Goal: Transaction & Acquisition: Download file/media

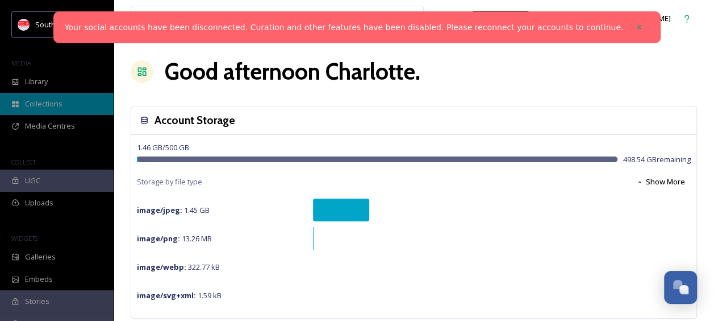
click at [81, 101] on div "Collections" at bounding box center [57, 104] width 114 height 22
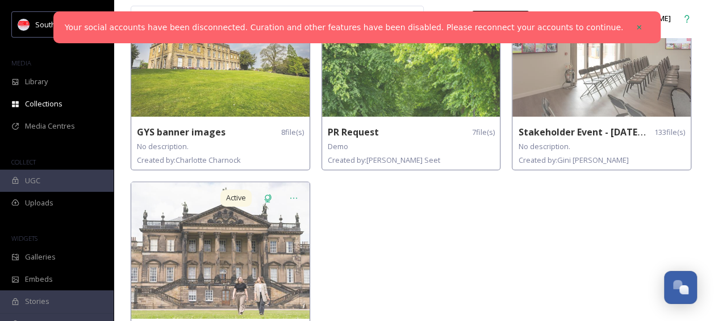
scroll to position [198, 0]
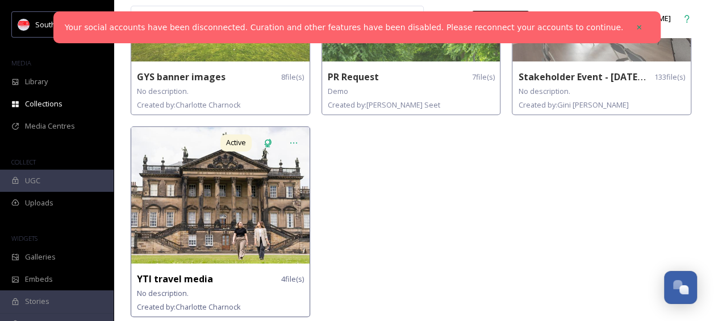
click at [255, 209] on img at bounding box center [220, 195] width 178 height 136
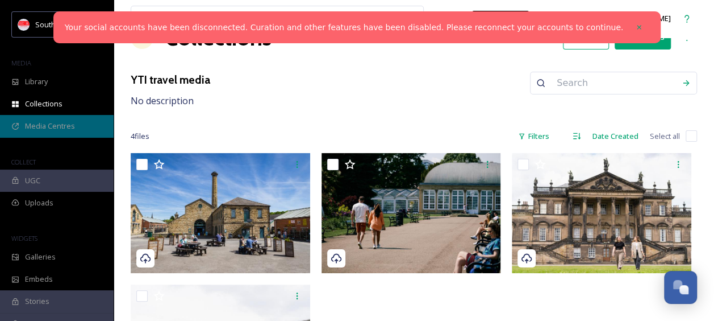
click at [53, 130] on span "Media Centres" at bounding box center [50, 126] width 50 height 11
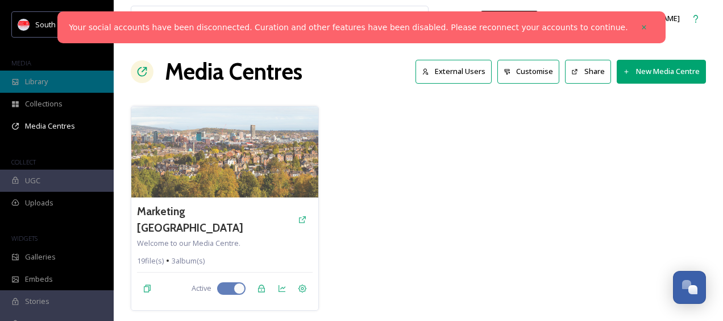
click at [47, 81] on span "Library" at bounding box center [36, 81] width 23 height 11
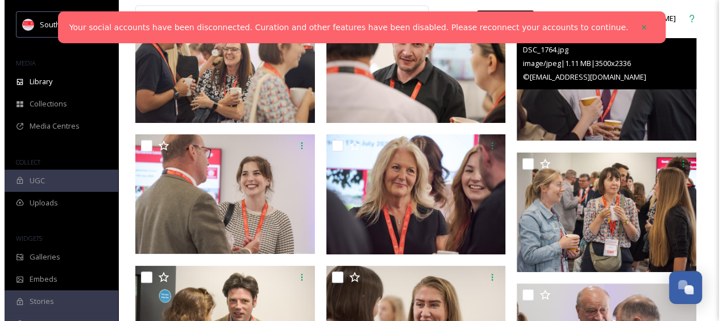
scroll to position [3464, 0]
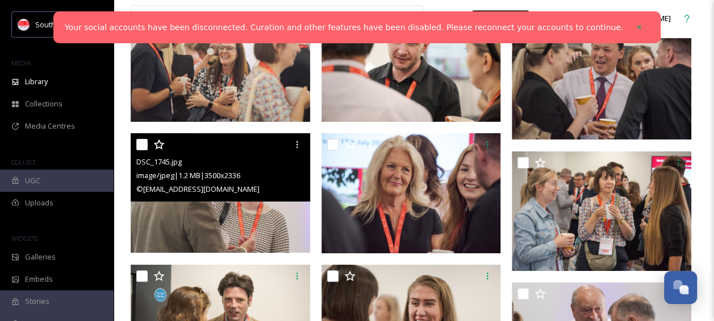
click at [248, 217] on img at bounding box center [221, 193] width 180 height 120
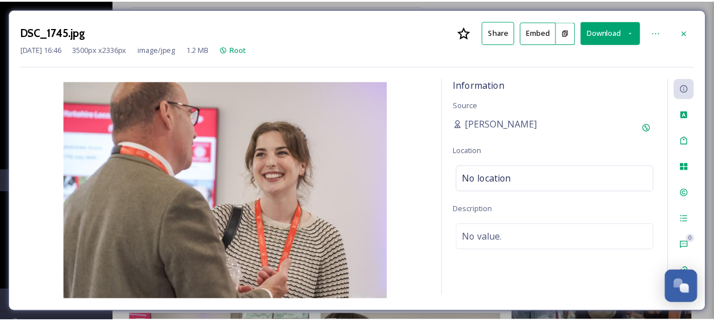
scroll to position [3510, 0]
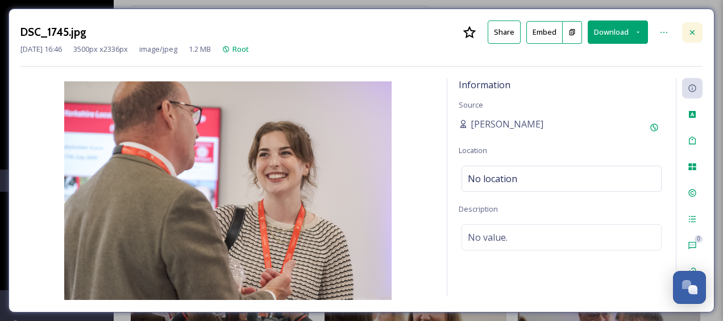
click at [689, 31] on icon at bounding box center [692, 32] width 9 height 9
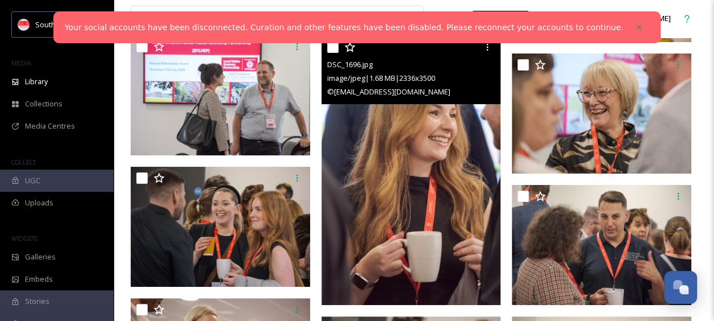
scroll to position [4082, 0]
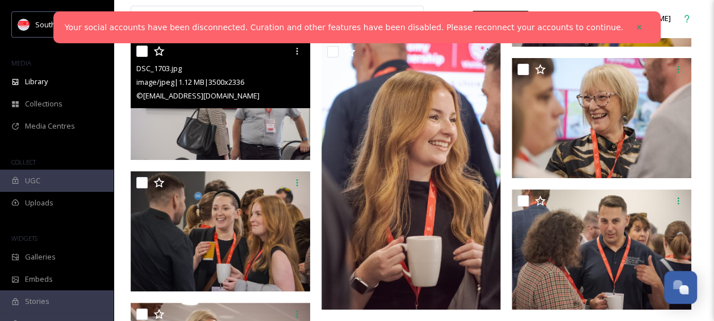
click at [255, 136] on img at bounding box center [221, 100] width 180 height 120
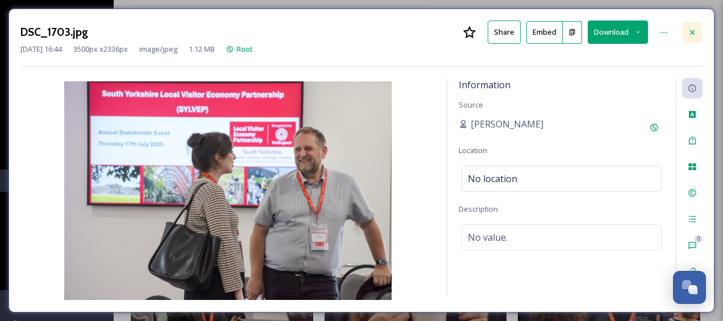
click at [691, 32] on icon at bounding box center [692, 32] width 9 height 9
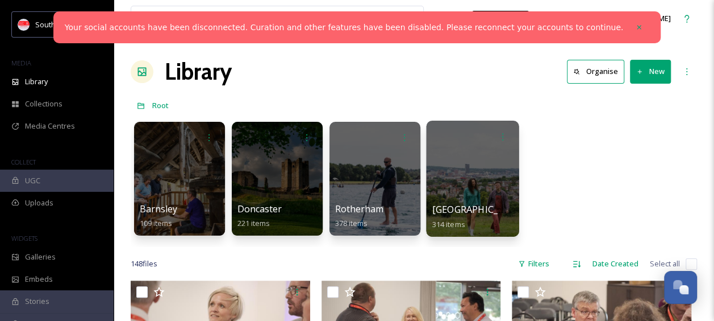
click at [493, 178] on div at bounding box center [472, 179] width 93 height 116
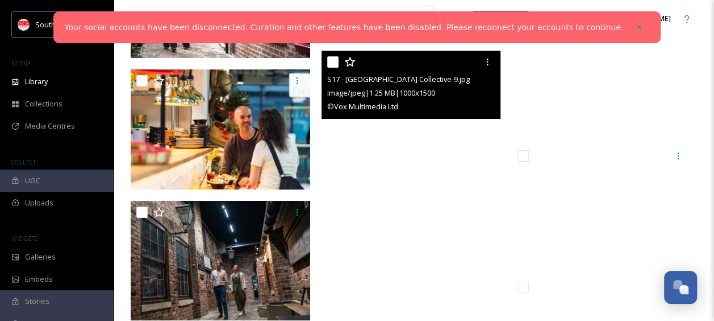
scroll to position [7107, 0]
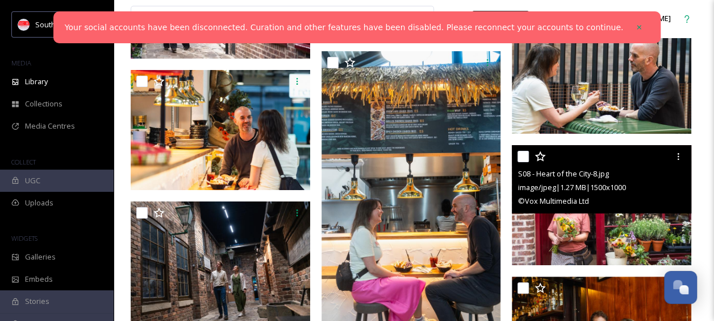
click at [596, 219] on img at bounding box center [602, 205] width 180 height 120
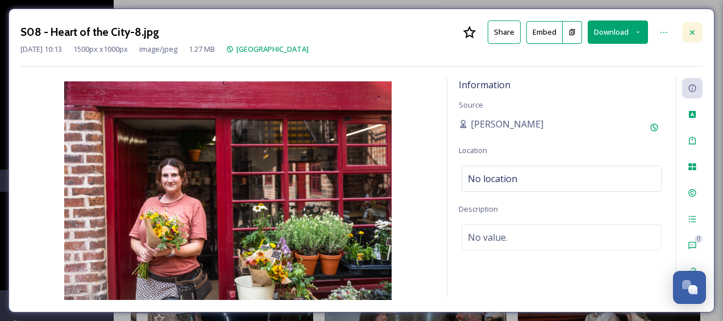
click at [687, 31] on div at bounding box center [692, 32] width 20 height 20
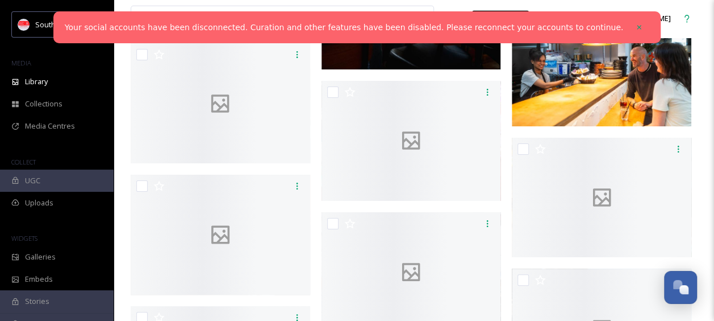
scroll to position [8052, 0]
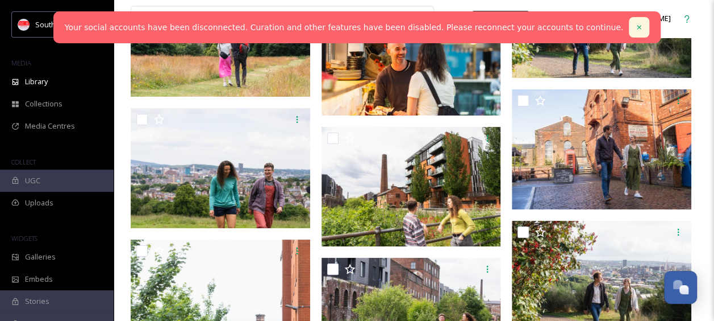
click at [635, 28] on icon at bounding box center [639, 27] width 8 height 8
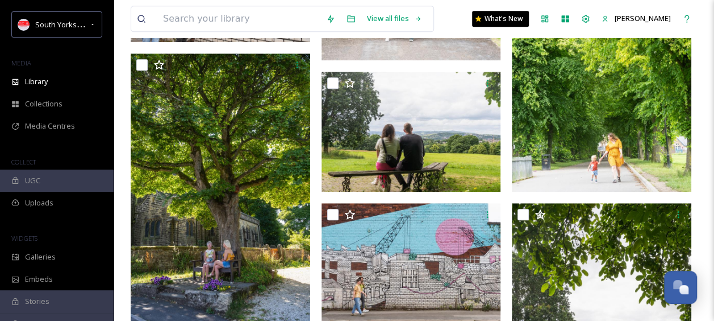
scroll to position [0, 0]
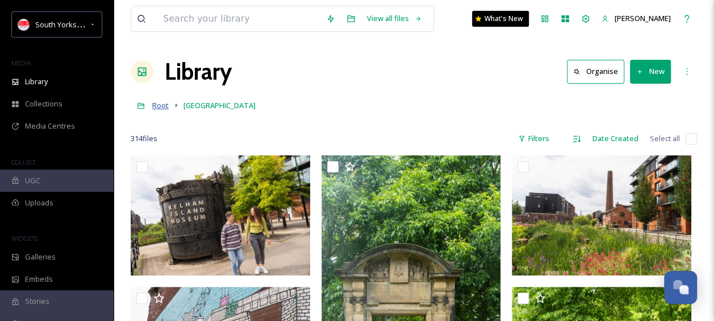
click at [159, 102] on span "Root" at bounding box center [160, 105] width 16 height 10
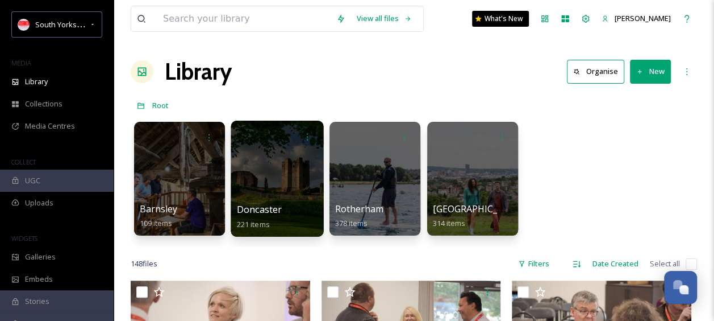
click at [288, 169] on div at bounding box center [277, 179] width 93 height 116
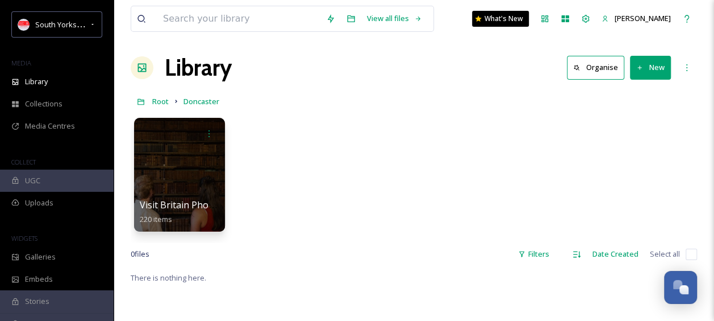
scroll to position [5, 0]
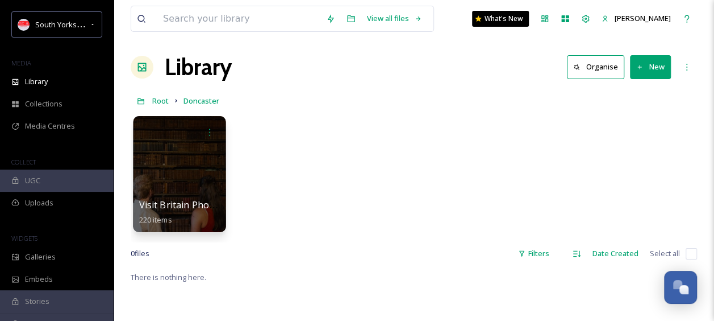
click at [181, 169] on div at bounding box center [179, 174] width 93 height 116
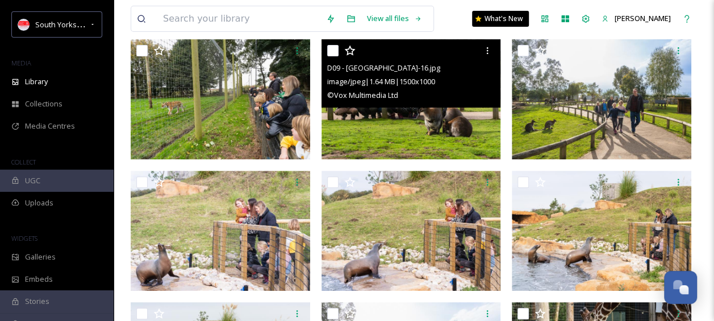
scroll to position [187, 0]
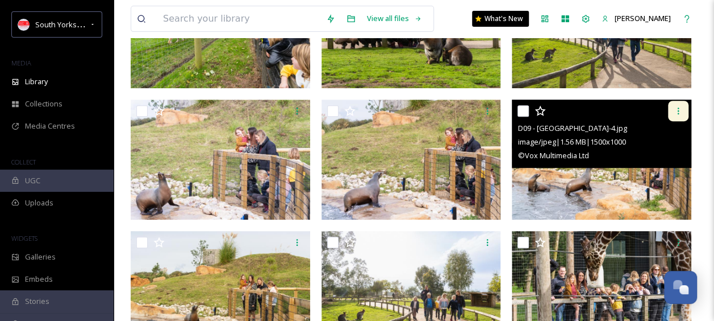
click at [676, 106] on icon at bounding box center [678, 110] width 9 height 9
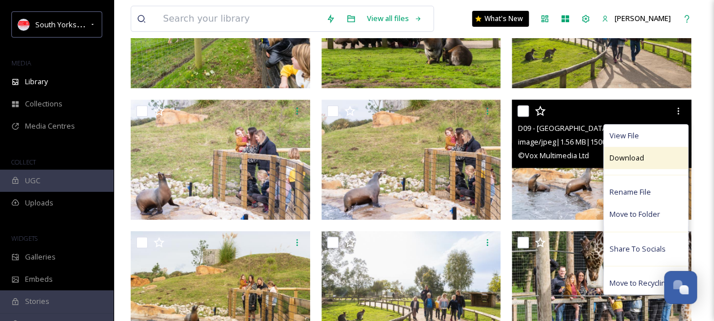
click at [647, 155] on div "Download" at bounding box center [646, 158] width 84 height 22
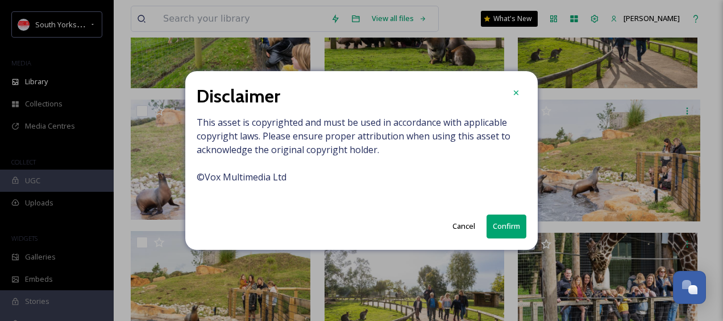
click at [507, 222] on button "Confirm" at bounding box center [507, 225] width 40 height 23
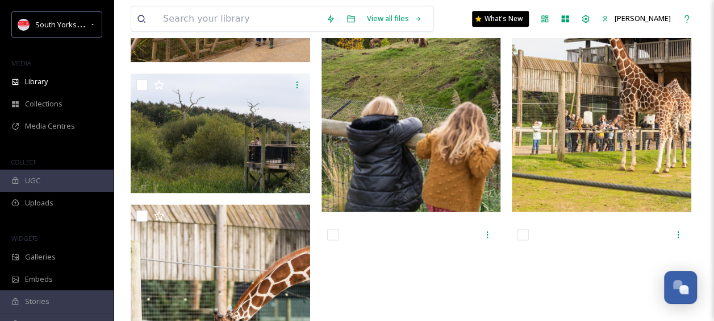
scroll to position [0, 0]
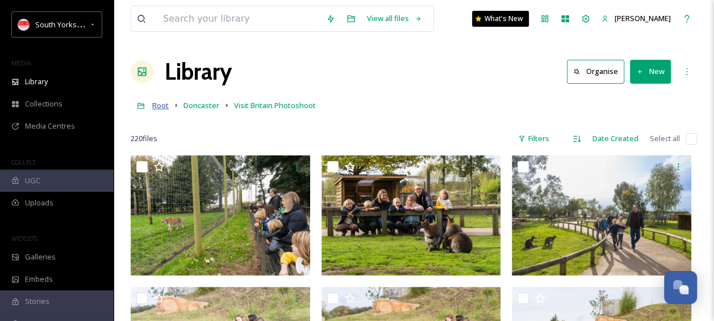
click at [161, 110] on span "Root" at bounding box center [160, 105] width 16 height 10
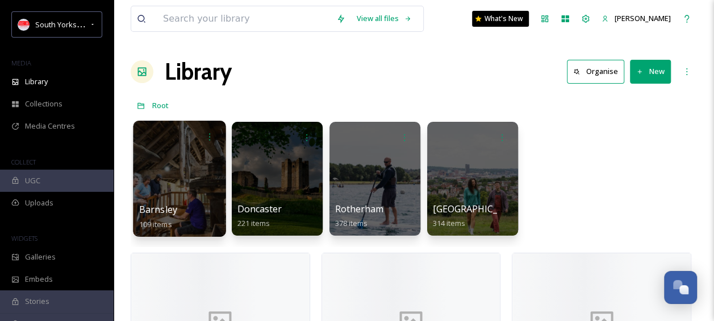
click at [191, 160] on div at bounding box center [179, 179] width 93 height 116
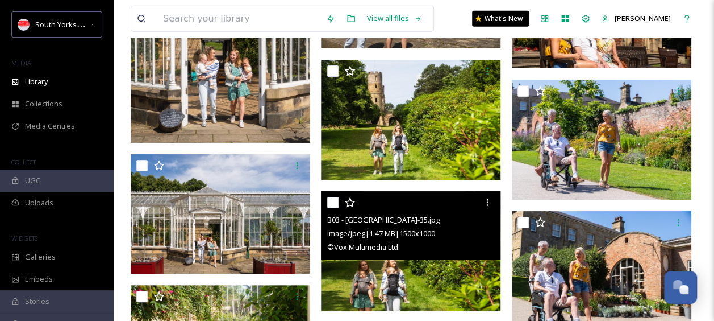
scroll to position [3840, 0]
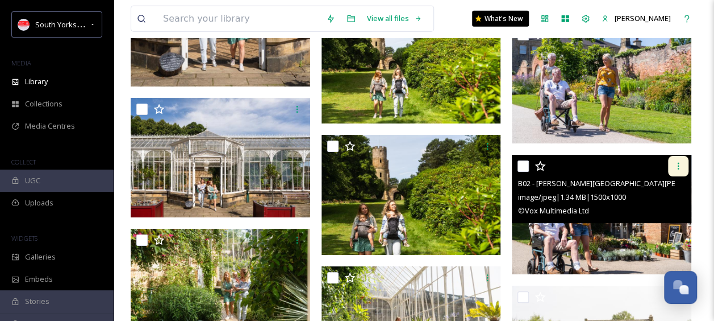
click at [680, 162] on icon at bounding box center [678, 165] width 9 height 9
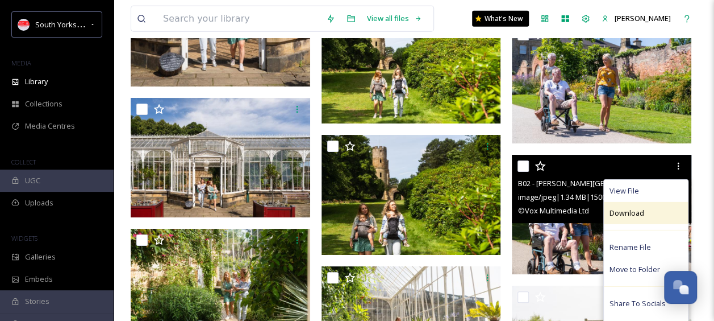
click at [643, 219] on div "Download" at bounding box center [646, 213] width 84 height 22
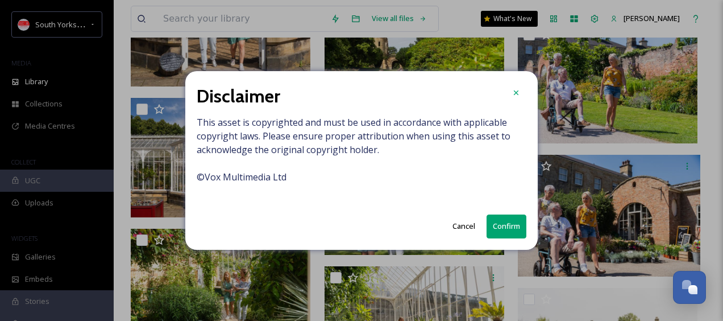
click at [509, 231] on button "Confirm" at bounding box center [507, 225] width 40 height 23
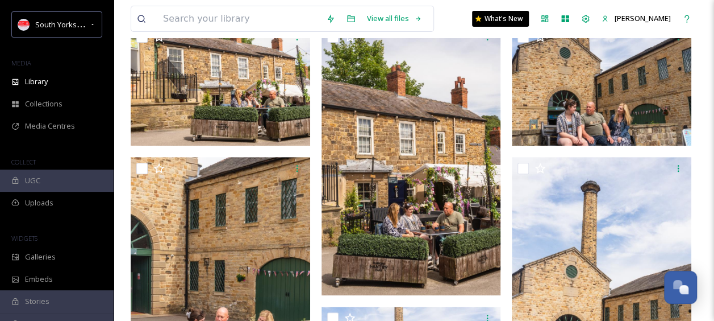
scroll to position [0, 0]
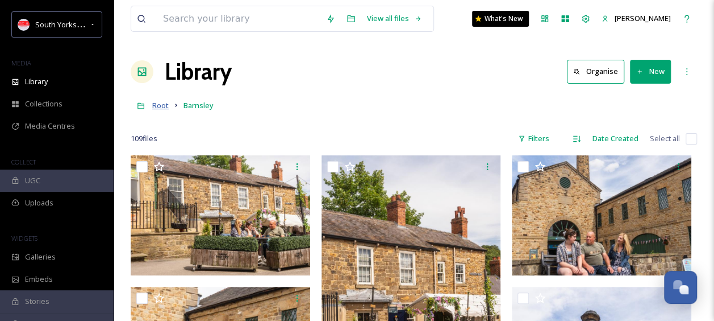
click at [161, 108] on span "Root" at bounding box center [160, 105] width 16 height 10
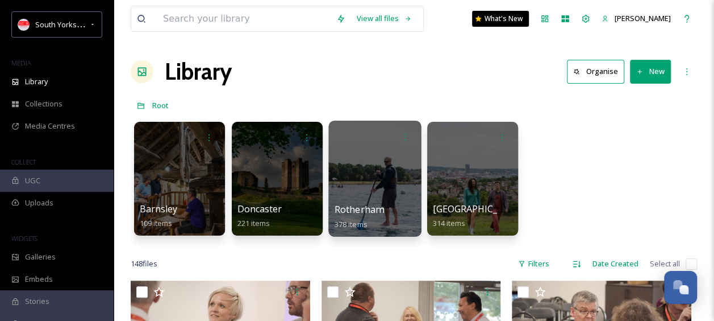
click at [355, 173] on div at bounding box center [375, 179] width 93 height 116
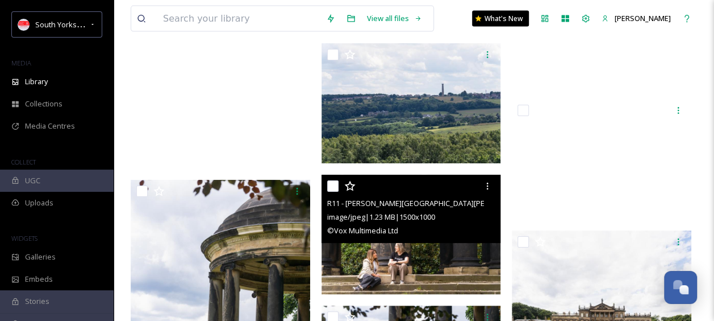
scroll to position [9713, 0]
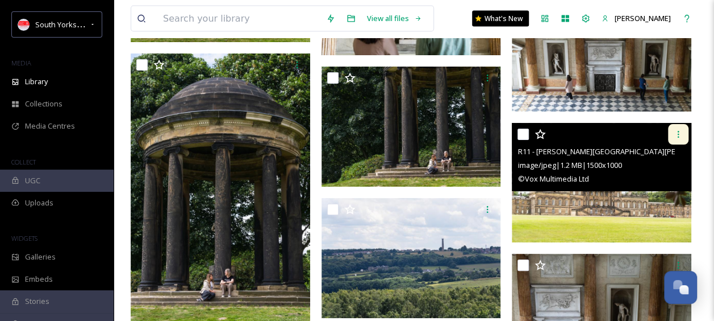
click at [679, 133] on icon at bounding box center [679, 134] width 2 height 7
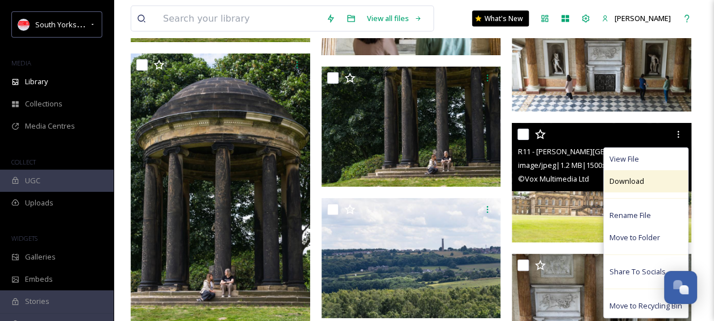
click at [630, 185] on span "Download" at bounding box center [627, 181] width 35 height 11
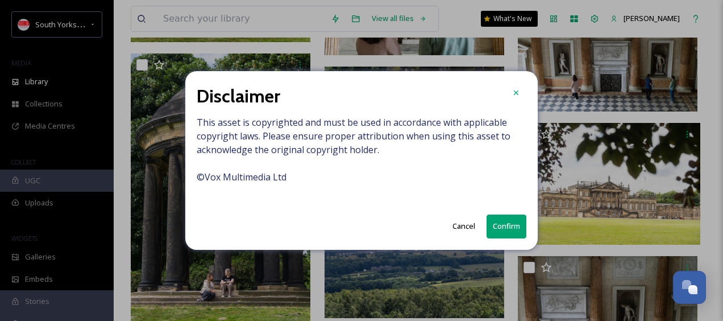
click at [498, 229] on button "Confirm" at bounding box center [507, 225] width 40 height 23
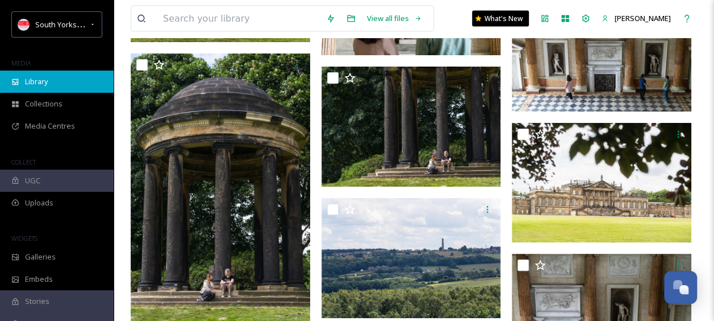
click at [52, 84] on div "Library" at bounding box center [57, 81] width 114 height 22
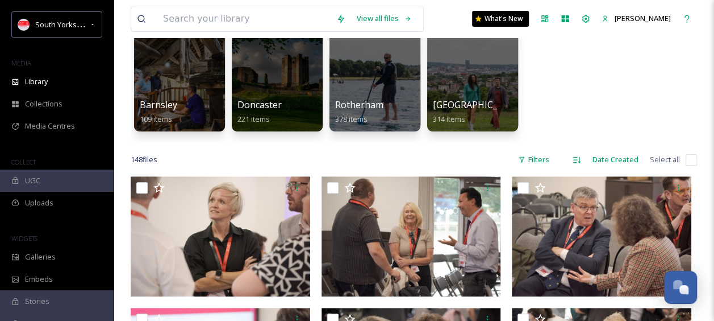
scroll to position [105, 0]
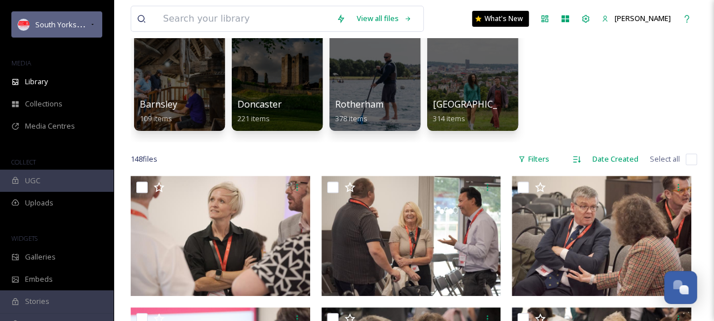
click at [73, 29] on span "South Yorkshire LVEP" at bounding box center [71, 24] width 73 height 11
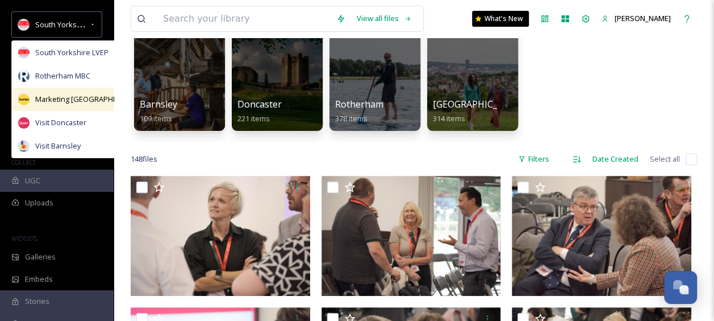
click at [58, 99] on span "Marketing [GEOGRAPHIC_DATA]" at bounding box center [89, 99] width 108 height 11
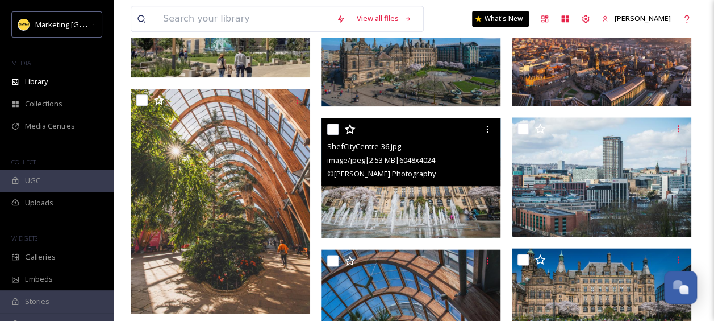
scroll to position [554, 0]
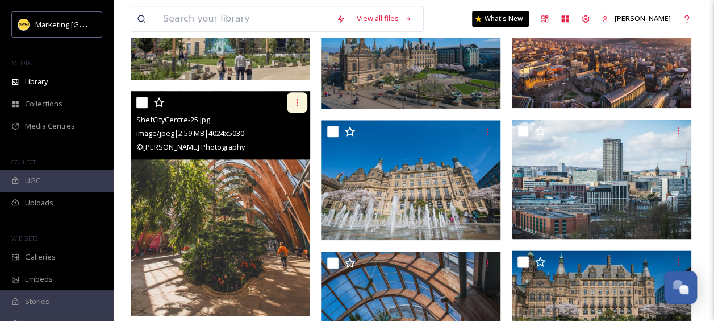
click at [290, 105] on div at bounding box center [297, 102] width 20 height 20
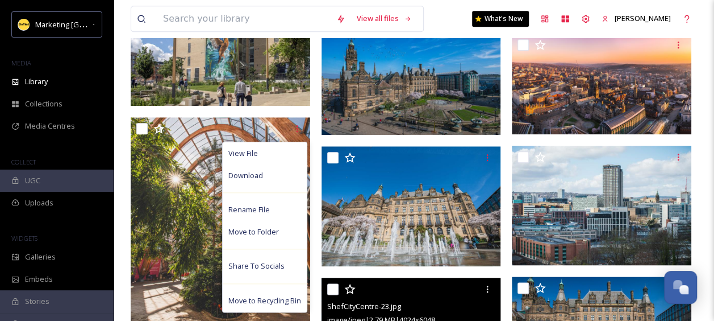
scroll to position [527, 0]
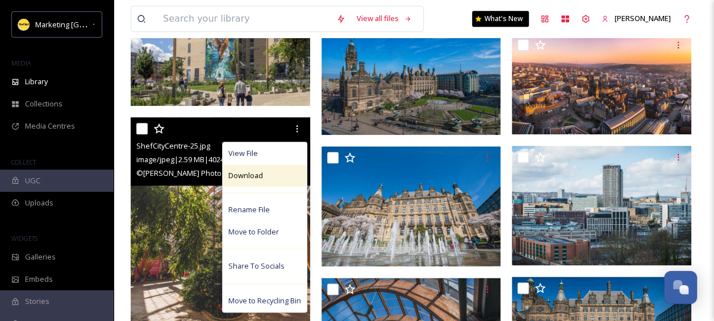
click at [250, 178] on span "Download" at bounding box center [245, 175] width 35 height 11
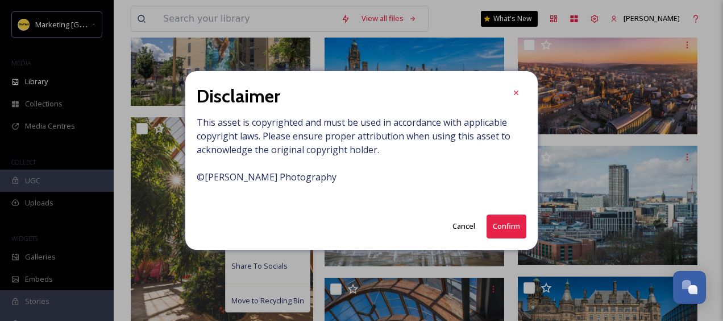
click at [505, 221] on button "Confirm" at bounding box center [507, 225] width 40 height 23
